Goal: Task Accomplishment & Management: Complete application form

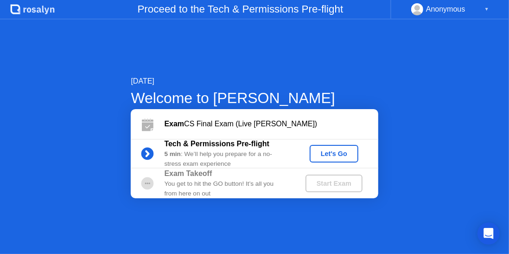
click at [336, 154] on div "Let's Go" at bounding box center [333, 153] width 41 height 7
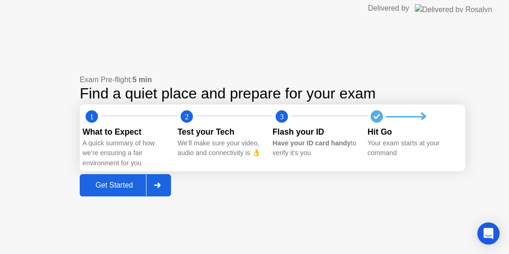
click at [122, 182] on div "Get Started" at bounding box center [115, 185] width 64 height 8
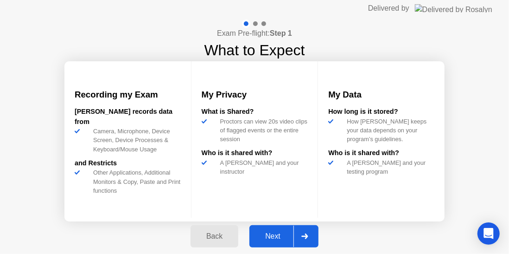
click at [282, 236] on div "Next" at bounding box center [272, 236] width 41 height 8
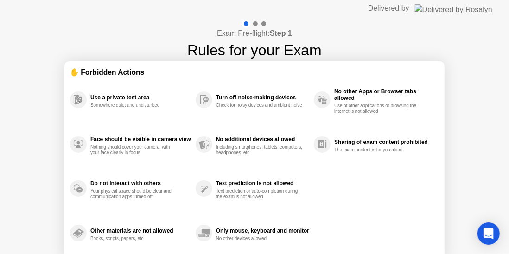
drag, startPoint x: 345, startPoint y: 27, endPoint x: 311, endPoint y: 20, distance: 34.0
click at [311, 20] on div "Exam Pre-flight: Step 1 Rules for your Exam ✋ Forbidden Actions Use a private t…" at bounding box center [254, 155] width 509 height 276
click at [488, 232] on icon "Open Intercom Messenger" at bounding box center [488, 233] width 11 height 12
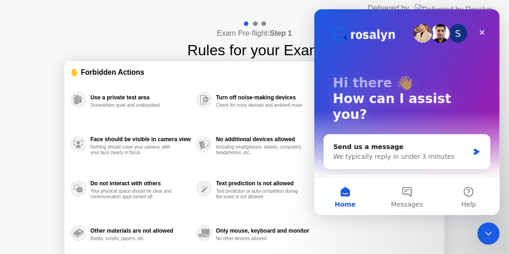
click at [405, 232] on div "Use a private test area Somewhere quiet and undisturbed Face should be visible …" at bounding box center [254, 166] width 369 height 178
click at [409, 234] on div "Use a private test area Somewhere quiet and undisturbed Face should be visible …" at bounding box center [254, 166] width 369 height 178
click at [482, 29] on icon "Close" at bounding box center [481, 32] width 7 height 7
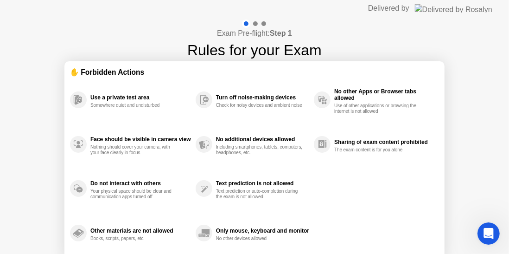
click at [370, 192] on div "Use a private test area Somewhere quiet and undisturbed Face should be visible …" at bounding box center [254, 166] width 369 height 178
click at [486, 134] on div "Exam Pre-flight: Step 1 Rules for your Exam ✋ Forbidden Actions Use a private t…" at bounding box center [254, 155] width 509 height 276
click at [466, 217] on div "Exam Pre-flight: Step 1 Rules for your Exam ✋ Forbidden Actions Use a private t…" at bounding box center [254, 155] width 509 height 276
click at [397, 6] on header "Delivered by" at bounding box center [254, 8] width 509 height 17
click at [330, 236] on div "Use a private test area Somewhere quiet and undisturbed Face should be visible …" at bounding box center [254, 166] width 369 height 178
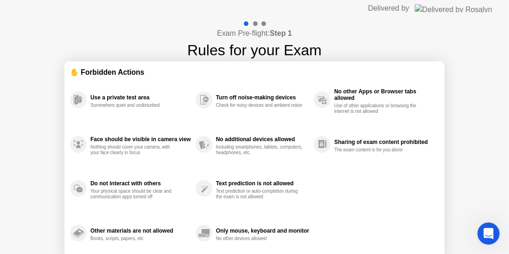
click at [383, 198] on div "Use a private test area Somewhere quiet and undisturbed Face should be visible …" at bounding box center [254, 166] width 369 height 178
click at [351, 209] on div "Use a private test area Somewhere quiet and undisturbed Face should be visible …" at bounding box center [254, 166] width 369 height 178
click at [426, 220] on div "Use a private test area Somewhere quiet and undisturbed Face should be visible …" at bounding box center [254, 166] width 369 height 178
click at [109, 99] on div "Use a private test area" at bounding box center [140, 97] width 101 height 6
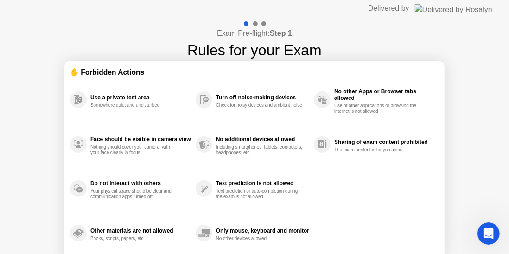
click at [128, 134] on div "Face should be visible in camera view Nothing should cover your camera, with yo…" at bounding box center [140, 144] width 101 height 22
drag, startPoint x: 123, startPoint y: 174, endPoint x: 128, endPoint y: 178, distance: 5.9
click at [124, 175] on div "Do not interact with others Your physical space should be clear and communicati…" at bounding box center [133, 188] width 126 height 45
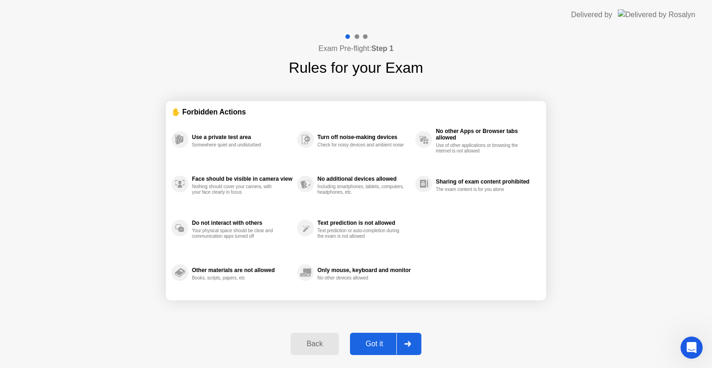
click at [376, 253] on div "Got it" at bounding box center [375, 344] width 44 height 8
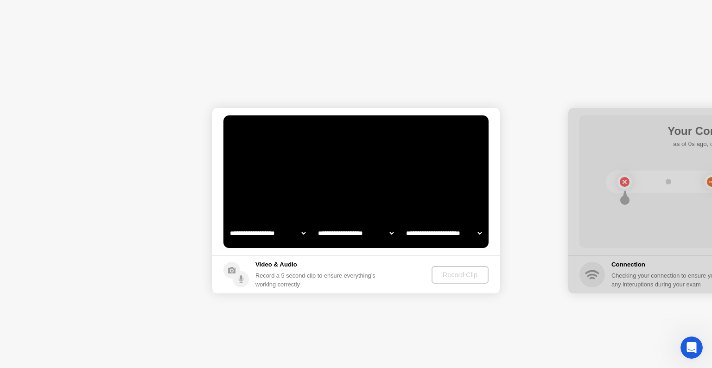
select select "**********"
select select "*******"
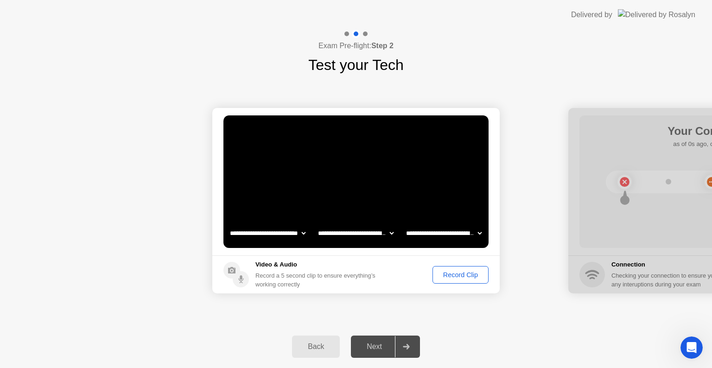
click at [462, 253] on div "Record Clip" at bounding box center [461, 274] width 50 height 7
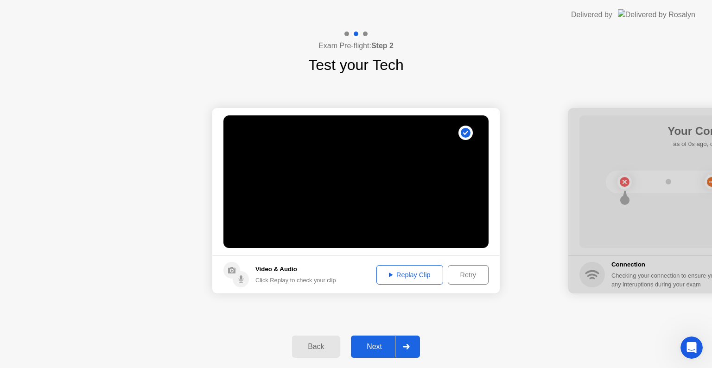
click at [371, 253] on div "Next" at bounding box center [374, 347] width 41 height 8
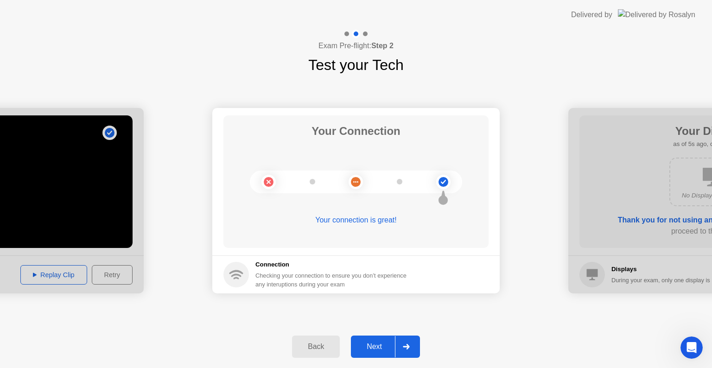
click at [375, 253] on div "Next" at bounding box center [374, 347] width 41 height 8
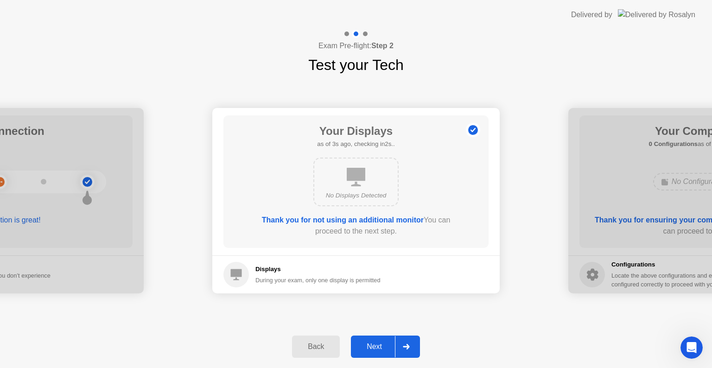
click at [375, 253] on div "Next" at bounding box center [374, 347] width 41 height 8
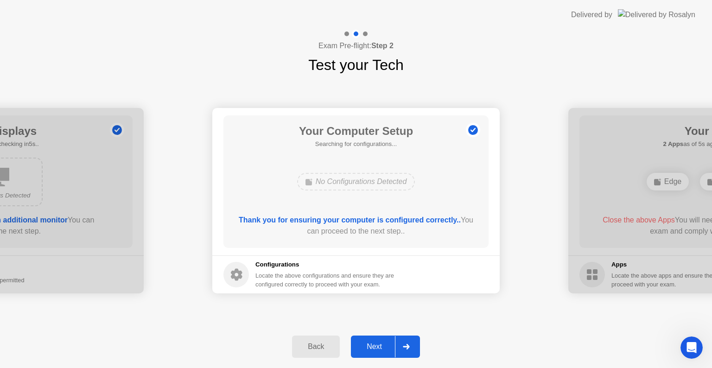
click at [375, 253] on div "Next" at bounding box center [374, 347] width 41 height 8
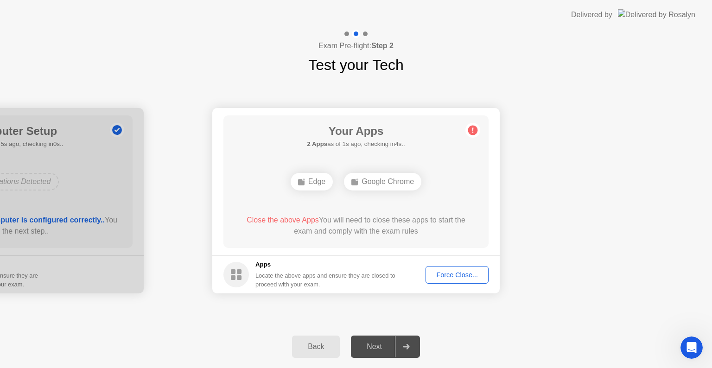
click at [283, 221] on span "Close the above Apps" at bounding box center [283, 220] width 72 height 8
click at [449, 253] on div "Force Close..." at bounding box center [457, 274] width 57 height 7
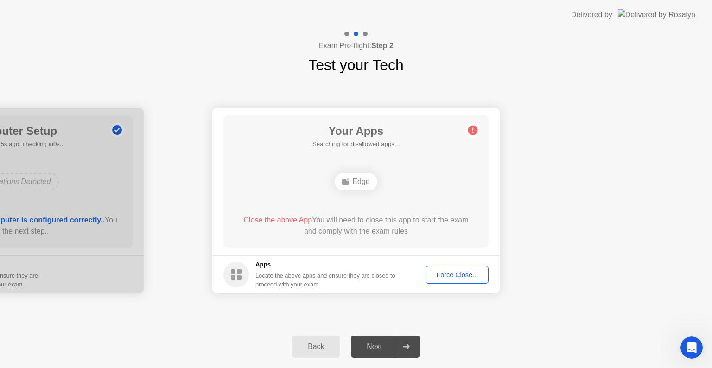
click at [446, 253] on div "Force Close..." at bounding box center [457, 274] width 57 height 7
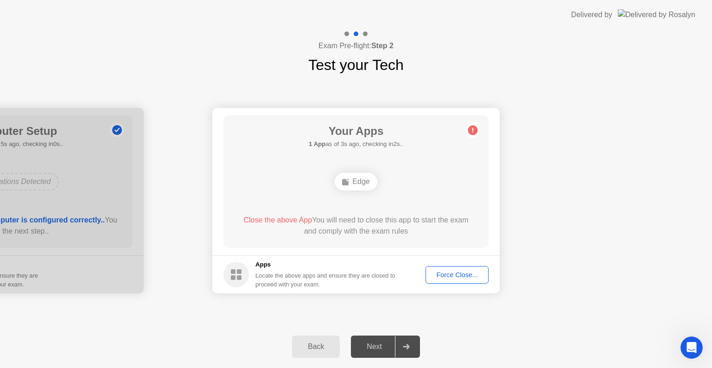
click at [280, 222] on span "Close the above App" at bounding box center [277, 220] width 69 height 8
click at [464, 253] on div "Force Close..." at bounding box center [457, 274] width 57 height 7
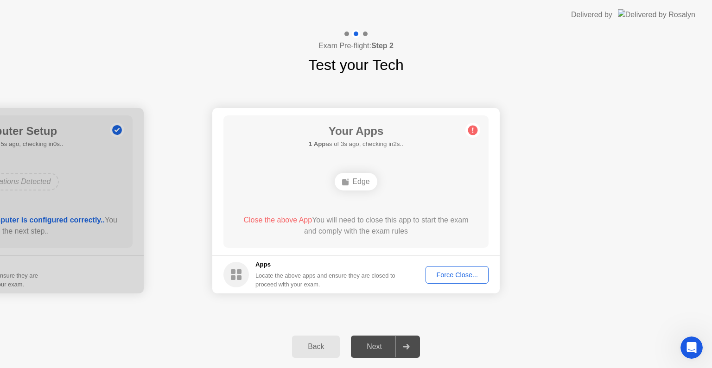
click at [453, 253] on div "Force Close..." at bounding box center [457, 274] width 57 height 7
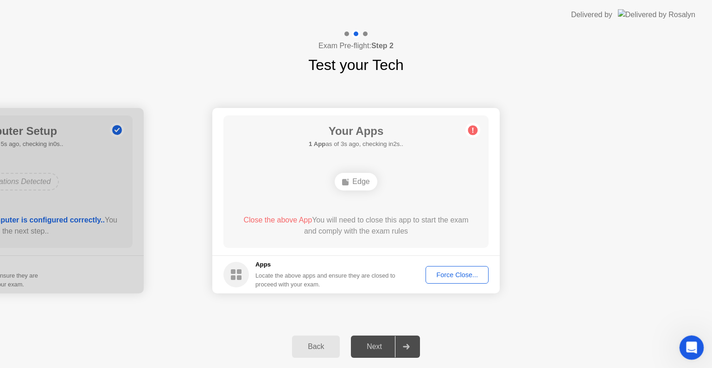
click at [509, 253] on icon "Open Intercom Messenger" at bounding box center [690, 346] width 15 height 15
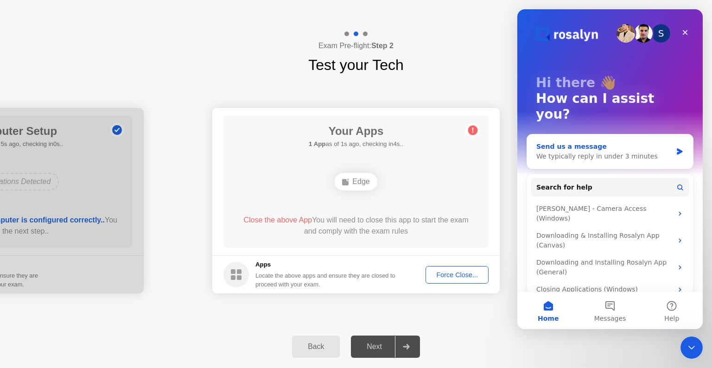
click at [509, 152] on div "We typically reply in under 3 minutes" at bounding box center [604, 157] width 136 height 10
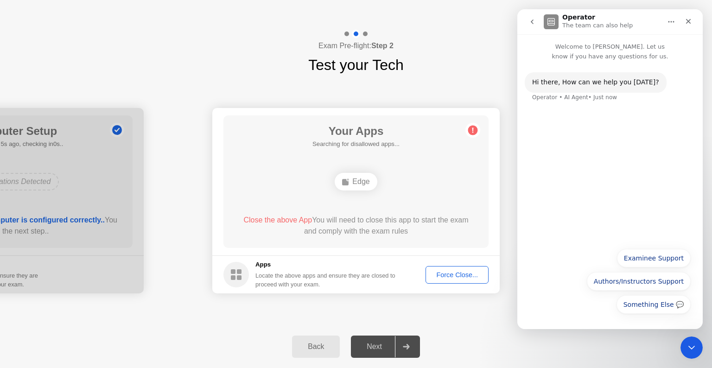
click at [509, 125] on div "Hi ​there, How can we help you [DATE]? Operator • AI Agent • Just now" at bounding box center [609, 152] width 185 height 182
click at [509, 253] on button "Examinee Support" at bounding box center [654, 258] width 74 height 19
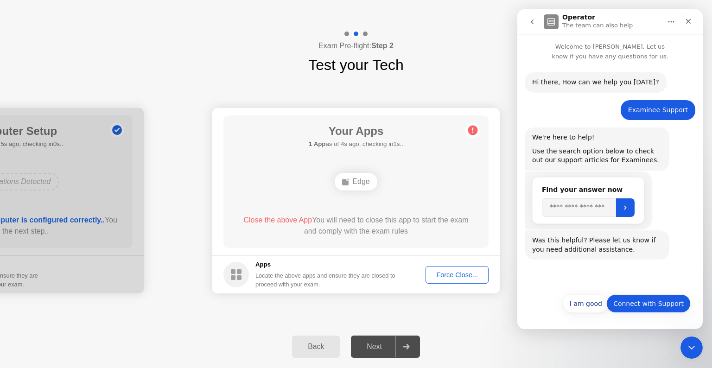
click at [509, 253] on button "Connect with Support" at bounding box center [649, 303] width 84 height 19
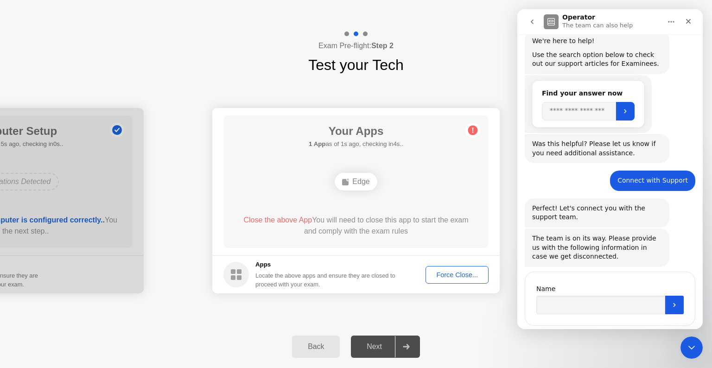
scroll to position [117, 0]
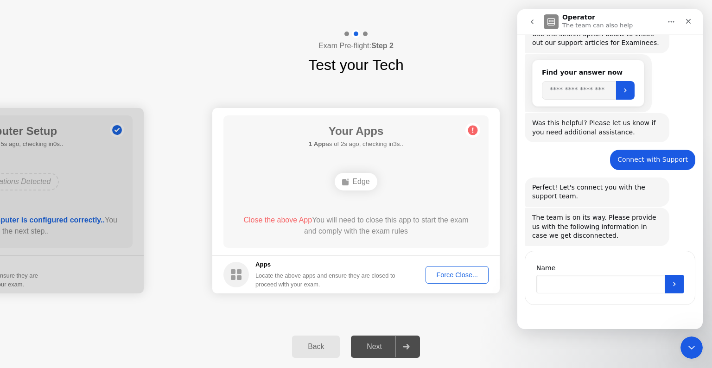
click at [509, 253] on input "Name" at bounding box center [600, 284] width 129 height 19
type input "*"
type input "**********"
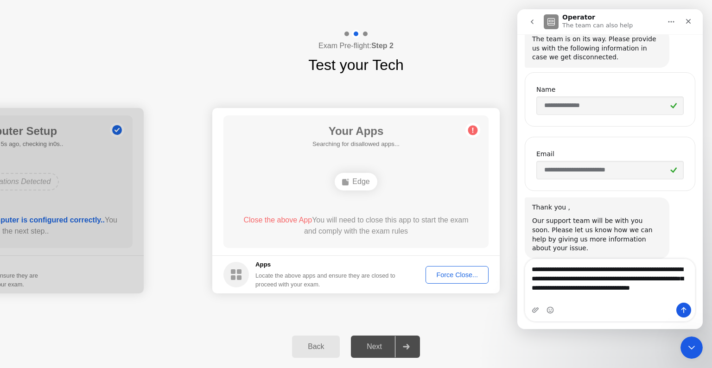
scroll to position [305, 0]
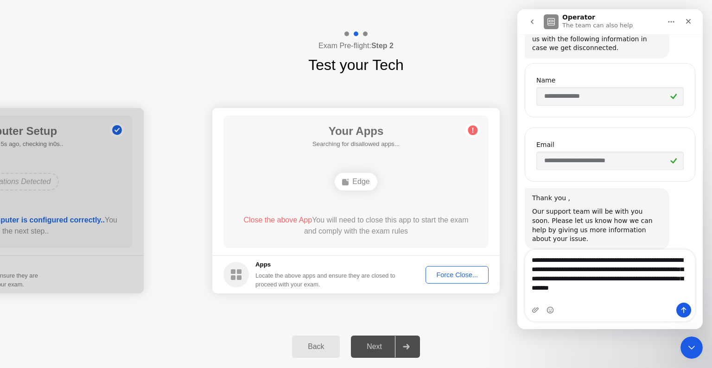
type textarea "**********"
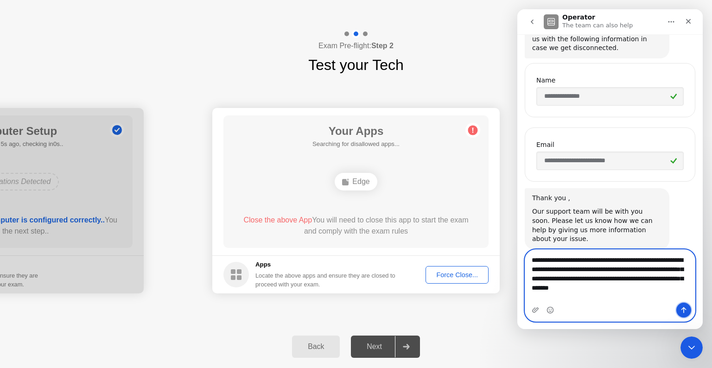
click at [509, 253] on icon "Send a message…" at bounding box center [683, 309] width 7 height 7
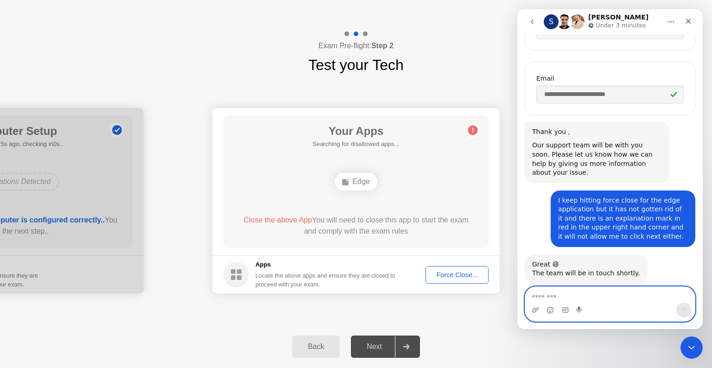
scroll to position [378, 0]
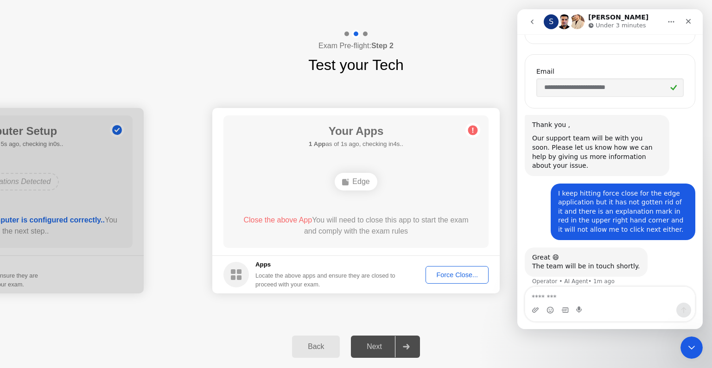
click at [282, 221] on span "Close the above App" at bounding box center [277, 220] width 69 height 8
click at [445, 253] on div "Force Close..." at bounding box center [457, 274] width 57 height 7
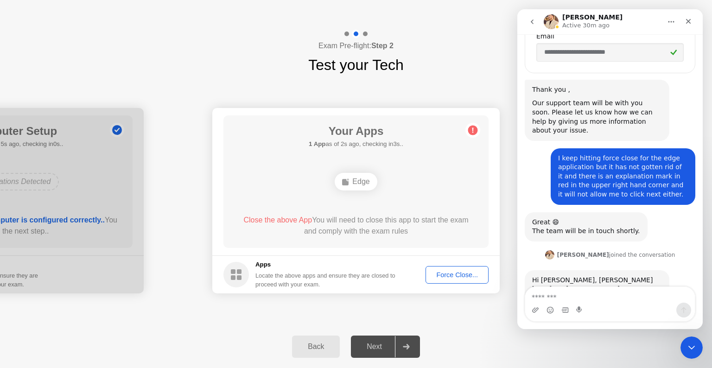
scroll to position [445, 0]
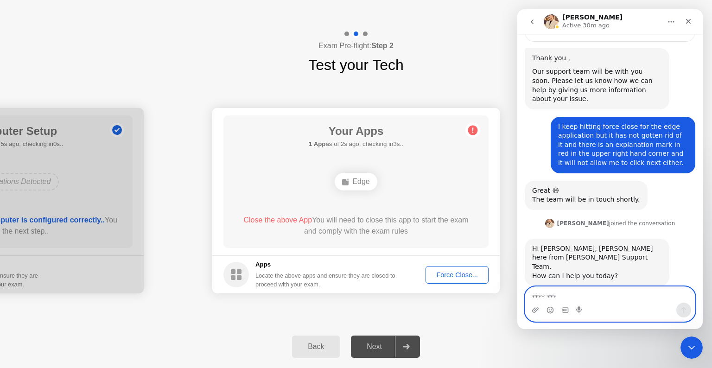
click at [509, 253] on textarea "Message…" at bounding box center [610, 295] width 170 height 16
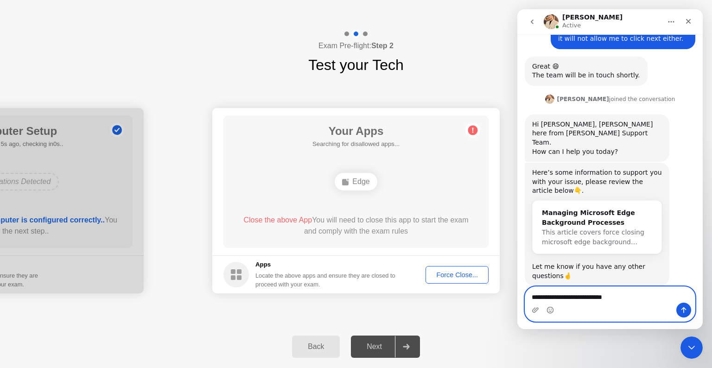
scroll to position [569, 0]
type textarea "**********"
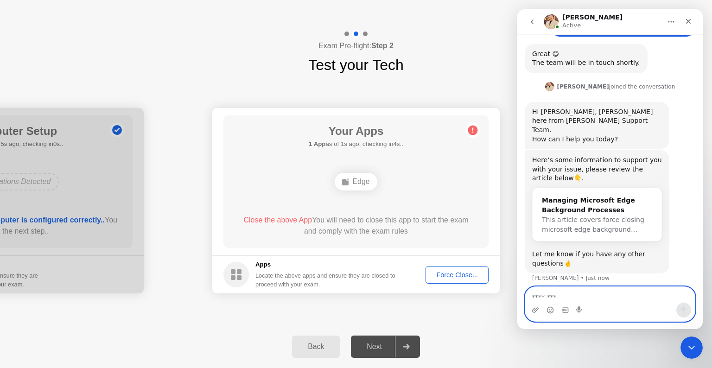
scroll to position [597, 0]
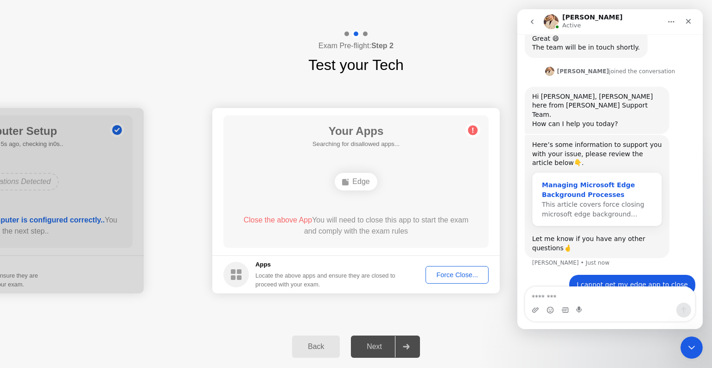
click at [509, 180] on div "Managing Microsoft Edge Background Processes" at bounding box center [597, 189] width 110 height 19
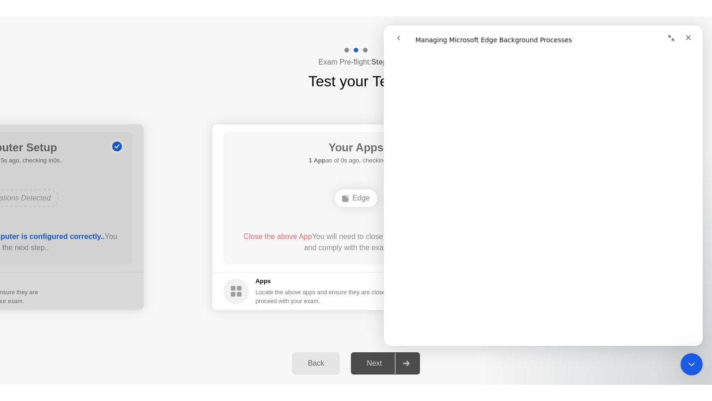
scroll to position [278, 0]
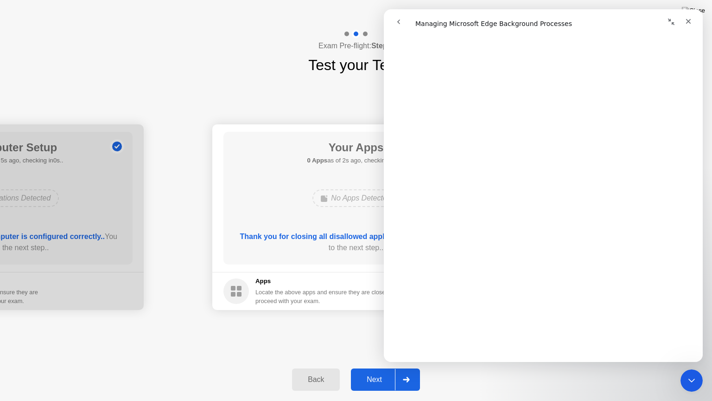
click at [284, 253] on div "**********" at bounding box center [356, 217] width 712 height 282
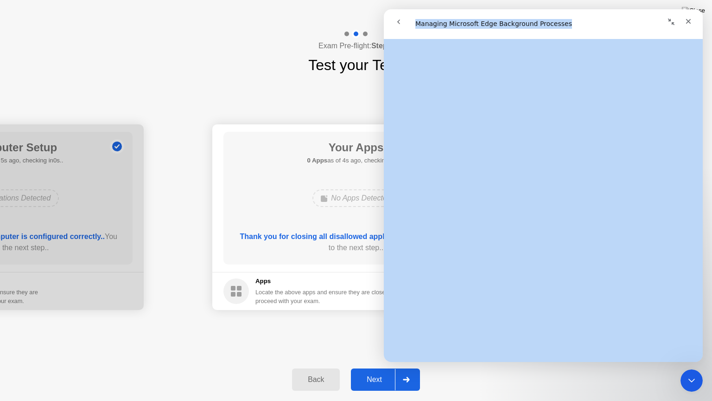
scroll to position [276, 0]
drag, startPoint x: 632, startPoint y: 19, endPoint x: 608, endPoint y: 136, distance: 119.3
click at [509, 136] on div "Managing Microsoft Edge Background Processes Managing Microsoft Edge Background…" at bounding box center [543, 185] width 319 height 352
click at [509, 21] on icon "Close" at bounding box center [688, 21] width 7 height 7
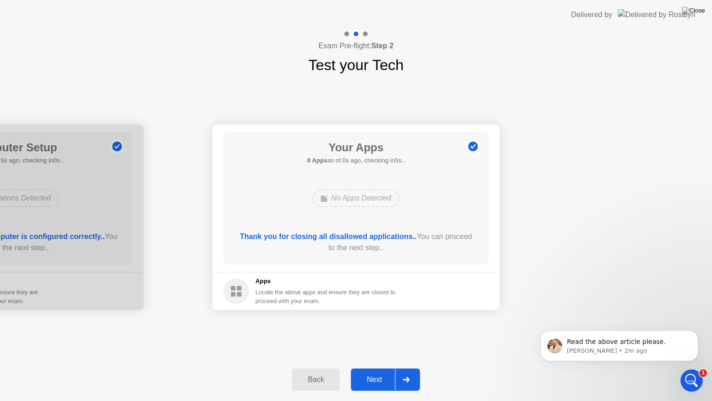
scroll to position [0, 0]
click at [371, 253] on div "Next" at bounding box center [374, 379] width 41 height 8
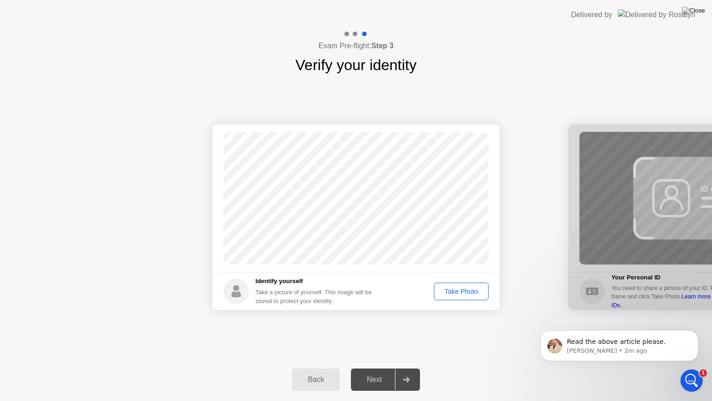
click at [456, 253] on div "Take Photo" at bounding box center [461, 290] width 48 height 7
click at [462, 253] on div "Retake" at bounding box center [467, 290] width 36 height 7
click at [468, 253] on div "Take Photo" at bounding box center [461, 290] width 48 height 7
click at [380, 253] on div "Next" at bounding box center [374, 379] width 41 height 8
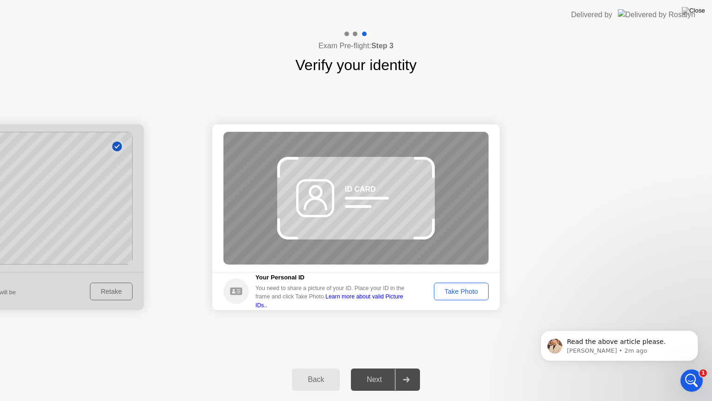
click at [305, 253] on div "Back" at bounding box center [316, 379] width 42 height 8
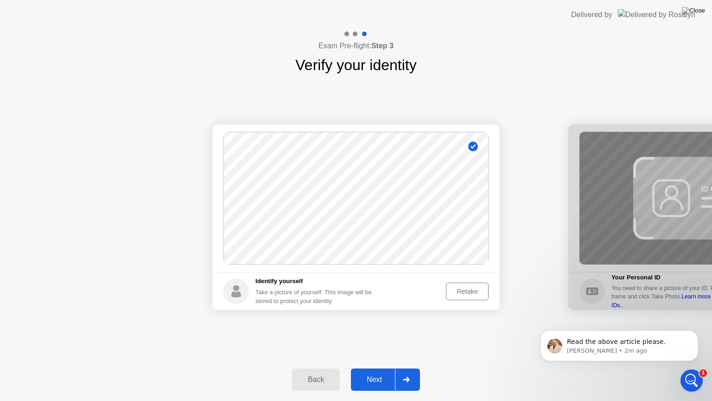
click at [461, 253] on div "Retake" at bounding box center [467, 290] width 36 height 7
click at [459, 253] on div "Take Photo" at bounding box center [461, 290] width 48 height 7
click at [375, 253] on div "Next" at bounding box center [374, 379] width 41 height 8
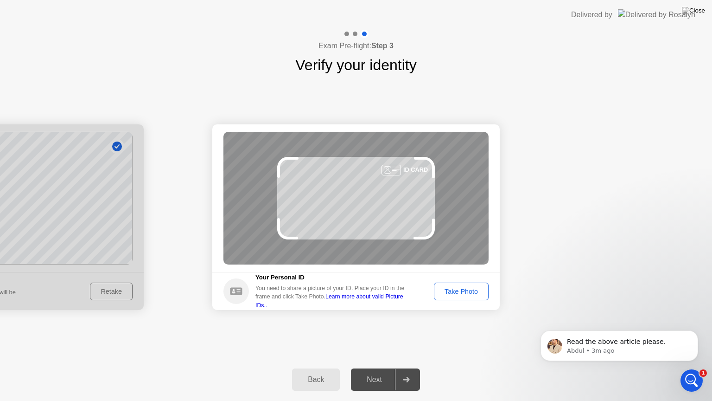
click at [455, 253] on div "Take Photo" at bounding box center [461, 290] width 48 height 7
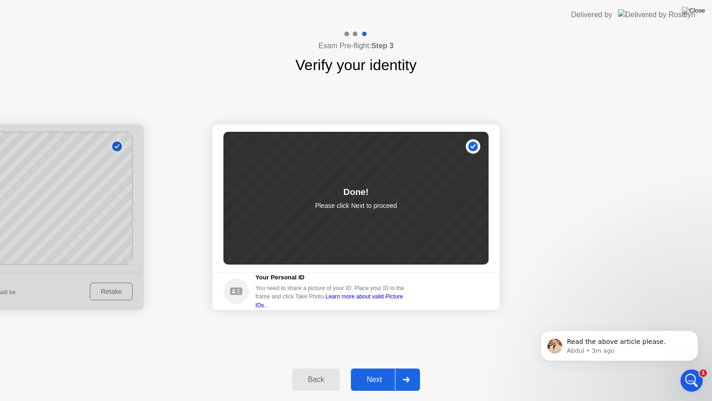
click at [378, 253] on div "Next" at bounding box center [374, 379] width 41 height 8
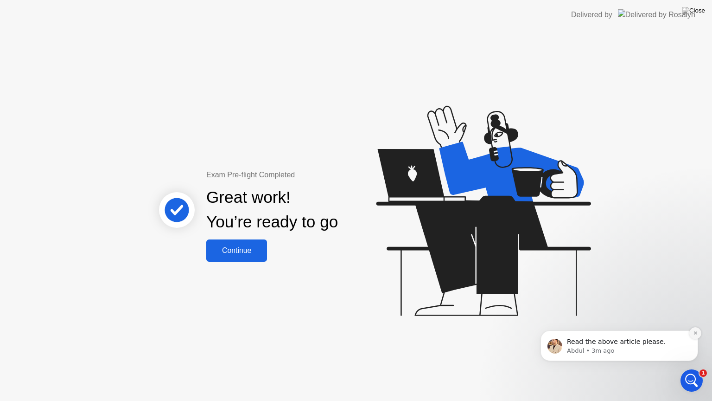
click at [509, 253] on icon "Dismiss notification" at bounding box center [695, 332] width 5 height 5
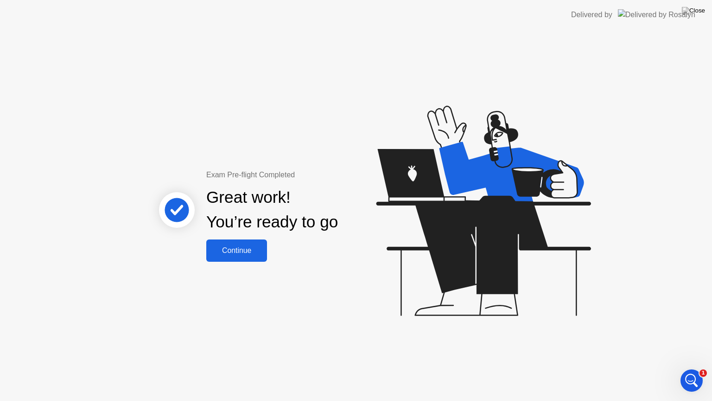
click at [230, 249] on div "Continue" at bounding box center [236, 250] width 55 height 8
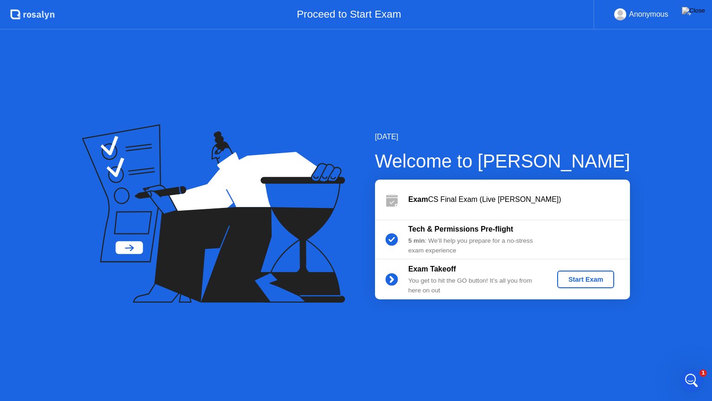
click at [462, 249] on div "5 min : We’ll help you prepare for a no-stress exam experience" at bounding box center [476, 245] width 134 height 19
click at [509, 253] on div "Start Exam" at bounding box center [586, 278] width 50 height 7
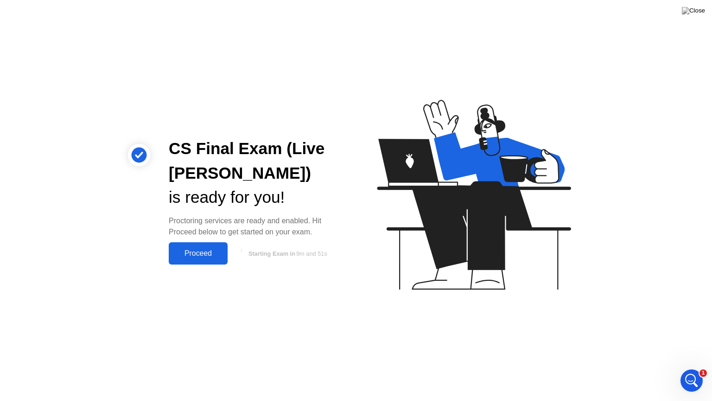
click at [198, 253] on div "Proceed" at bounding box center [198, 253] width 53 height 8
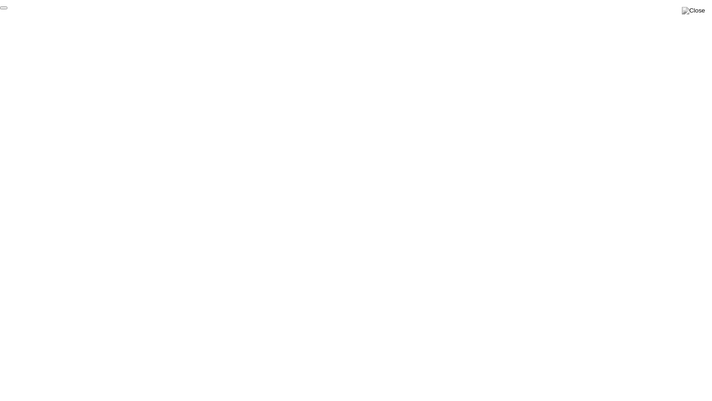
click div "End Proctoring Session"
